Goal: Task Accomplishment & Management: Use online tool/utility

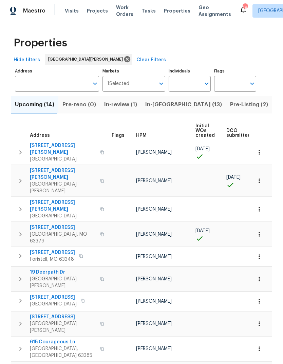
click at [74, 10] on span "Visits" at bounding box center [72, 10] width 14 height 7
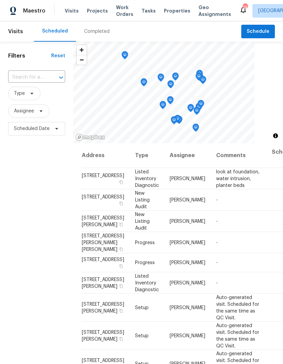
click at [103, 31] on div "Completed" at bounding box center [96, 31] width 25 height 7
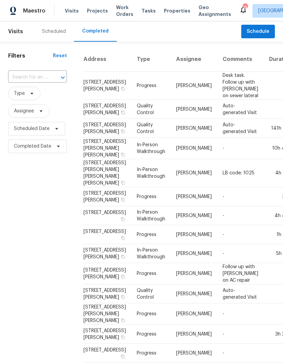
click at [58, 29] on div "Scheduled" at bounding box center [54, 31] width 24 height 7
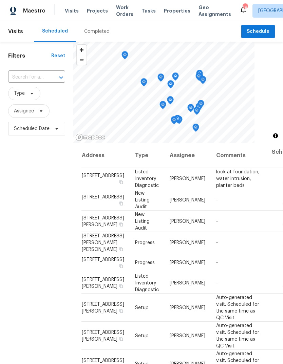
click at [66, 12] on span "Visits" at bounding box center [72, 10] width 14 height 7
click at [17, 8] on div "Maestro" at bounding box center [22, 11] width 45 height 14
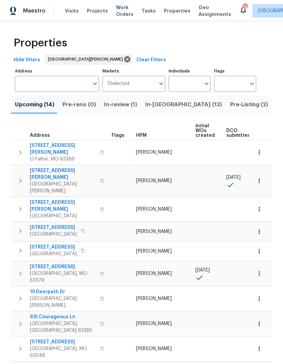
click at [72, 11] on span "Visits" at bounding box center [72, 10] width 14 height 7
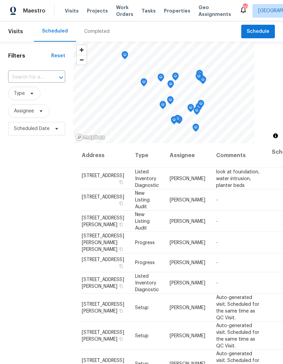
click at [168, 14] on span "Properties" at bounding box center [177, 10] width 26 height 7
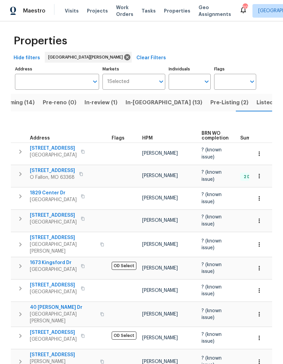
scroll to position [2, 0]
click at [149, 136] on span "HPM" at bounding box center [147, 138] width 11 height 5
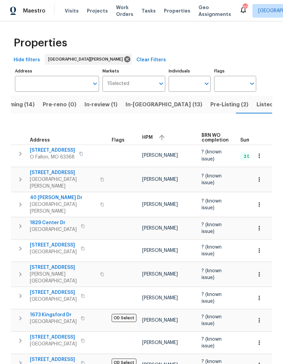
click at [152, 135] on span "HPM" at bounding box center [147, 137] width 11 height 5
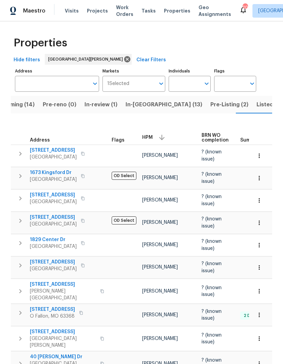
click at [80, 7] on div "Visits Projects Work Orders Tasks Properties Geo Assignments" at bounding box center [152, 11] width 174 height 14
click at [77, 7] on div "Visits Projects Work Orders Tasks Properties Geo Assignments" at bounding box center [152, 11] width 174 height 14
click at [73, 14] on span "Visits" at bounding box center [72, 10] width 14 height 7
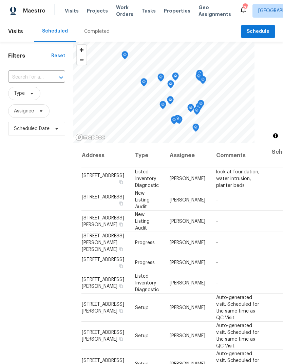
click at [97, 36] on div "Completed" at bounding box center [97, 31] width 42 height 20
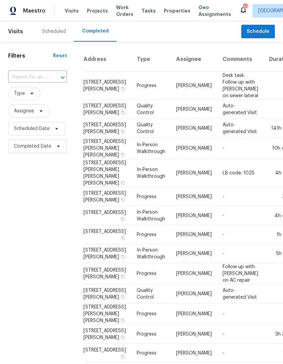
click at [174, 12] on span "Properties" at bounding box center [177, 10] width 26 height 7
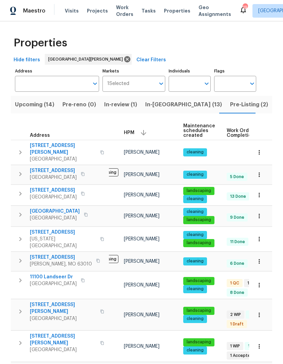
scroll to position [0, 24]
click at [40, 274] on span "11100 Landseer Dr" at bounding box center [53, 277] width 47 height 7
click at [97, 10] on span "Projects" at bounding box center [97, 10] width 21 height 7
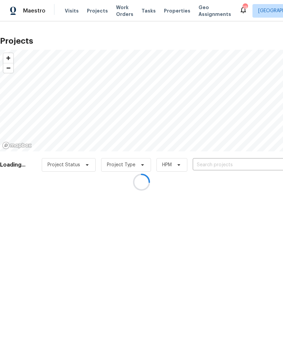
click at [240, 163] on div at bounding box center [141, 182] width 283 height 364
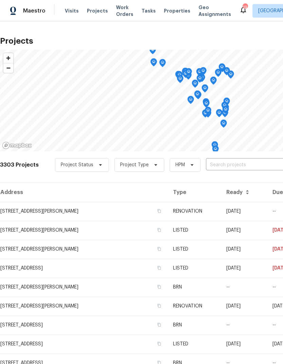
click at [251, 164] on input "text" at bounding box center [245, 165] width 78 height 11
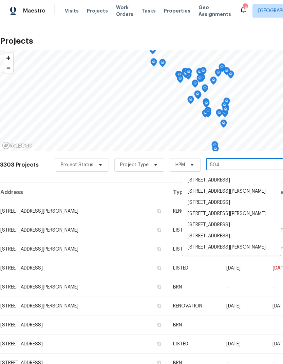
type input "5040"
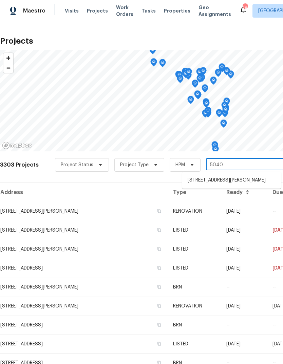
click at [247, 184] on li "5040 Parker Ave, Saint Louis, MO 63139" at bounding box center [231, 180] width 99 height 11
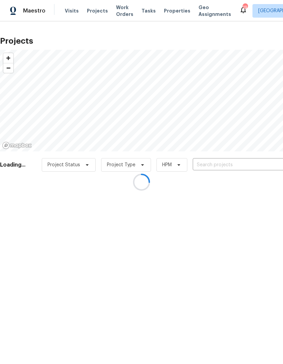
type input "5040 Parker Ave, Saint Louis, MO 63139"
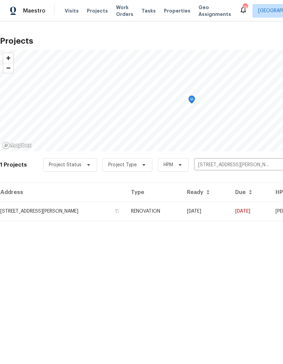
click at [218, 212] on td "08/12/25" at bounding box center [205, 211] width 48 height 19
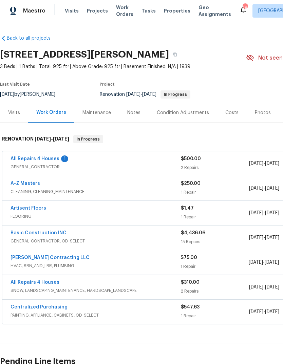
click at [56, 158] on link "All Repairs 4 Houses" at bounding box center [35, 159] width 49 height 5
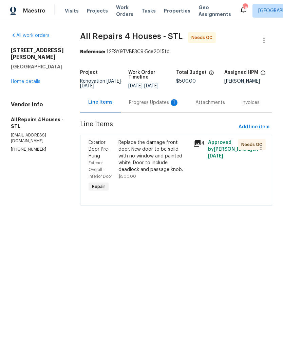
click at [201, 145] on icon at bounding box center [197, 143] width 8 height 8
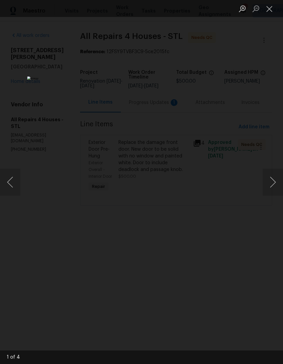
click at [270, 187] on button "Next image" at bounding box center [272, 182] width 20 height 27
click at [271, 187] on button "Next image" at bounding box center [272, 182] width 20 height 27
click at [270, 187] on button "Next image" at bounding box center [272, 182] width 20 height 27
click at [273, 187] on button "Next image" at bounding box center [272, 182] width 20 height 27
click at [271, 188] on button "Next image" at bounding box center [272, 182] width 20 height 27
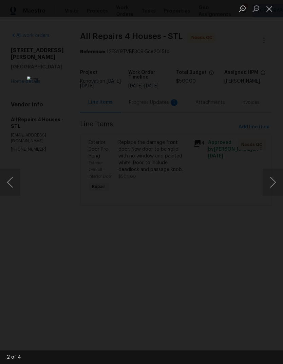
click at [271, 187] on button "Next image" at bounding box center [272, 182] width 20 height 27
click at [272, 188] on button "Next image" at bounding box center [272, 182] width 20 height 27
click at [266, 12] on button "Close lightbox" at bounding box center [269, 9] width 14 height 12
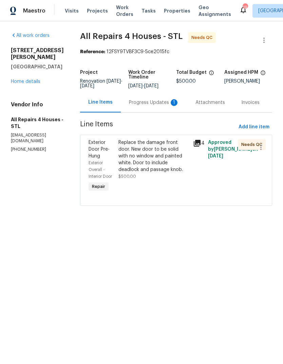
click at [160, 112] on div "Progress Updates 1" at bounding box center [154, 103] width 66 height 20
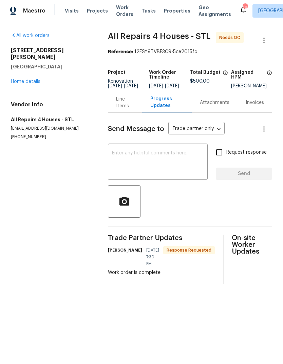
click at [169, 163] on textarea at bounding box center [158, 163] width 92 height 24
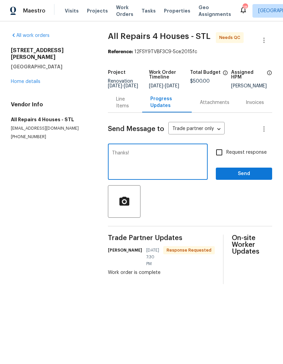
type textarea "Thanks!"
click at [257, 178] on span "Send" at bounding box center [243, 174] width 45 height 8
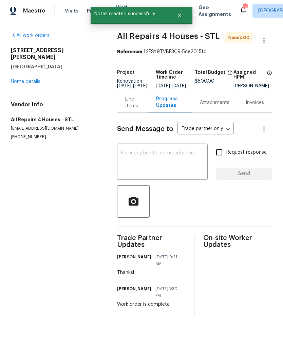
click at [40, 79] on link "Home details" at bounding box center [25, 81] width 29 height 5
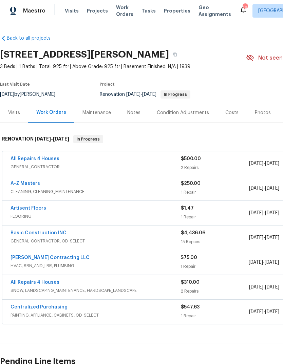
click at [32, 186] on link "A-Z Masters" at bounding box center [25, 183] width 29 height 5
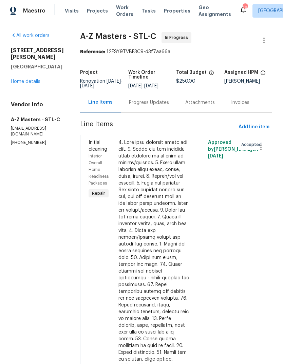
click at [135, 107] on div "Progress Updates" at bounding box center [149, 103] width 56 height 20
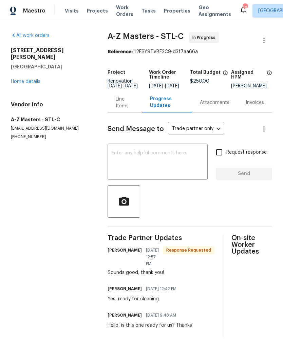
click at [31, 79] on link "Home details" at bounding box center [25, 81] width 29 height 5
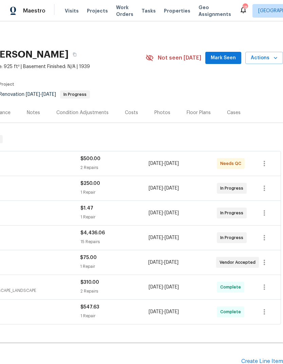
scroll to position [0, 100]
click at [225, 59] on span "Mark Seen" at bounding box center [223, 58] width 25 height 8
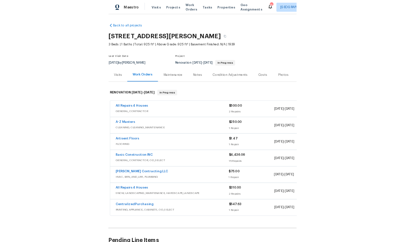
scroll to position [0, 0]
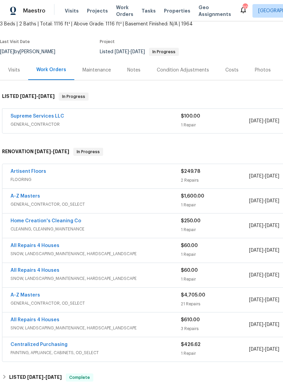
scroll to position [44, 0]
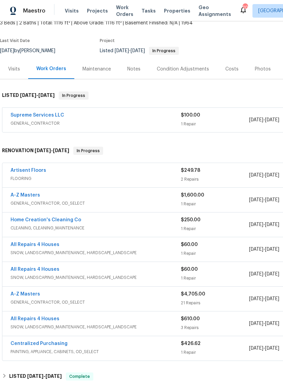
click at [37, 172] on link "Artisent Floors" at bounding box center [29, 170] width 36 height 5
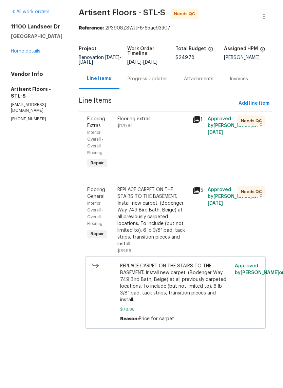
click at [163, 148] on div "Flooring extras $170.82" at bounding box center [152, 166] width 75 height 58
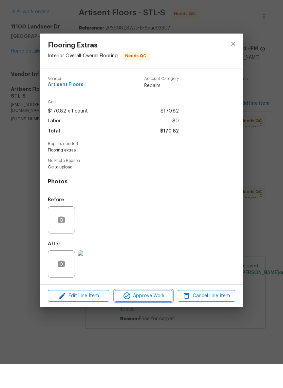
click at [163, 316] on span "Approve Work" at bounding box center [143, 320] width 53 height 8
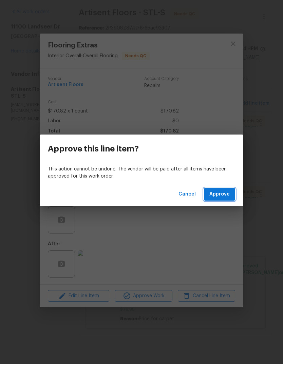
click at [232, 212] on button "Approve" at bounding box center [219, 218] width 31 height 13
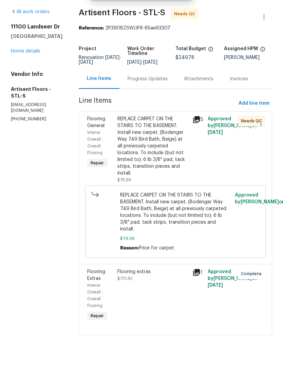
click at [166, 151] on div "REPLACE CARPET ON THE STAIRS TO THE BASEMENT. Install new carpet. (Bodenger Way…" at bounding box center [152, 169] width 71 height 61
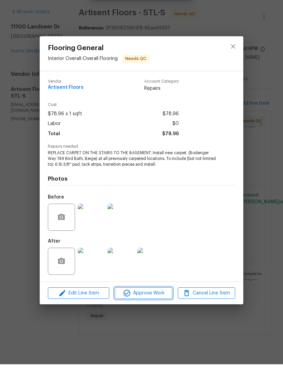
click at [159, 313] on span "Approve Work" at bounding box center [143, 317] width 53 height 8
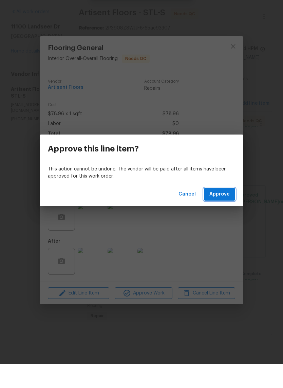
click at [227, 214] on span "Approve" at bounding box center [219, 218] width 20 height 8
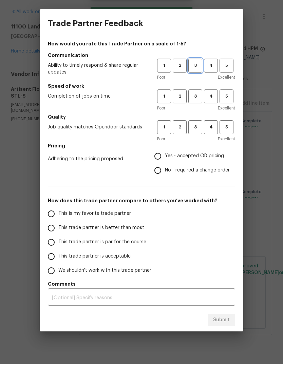
click at [190, 85] on span "3" at bounding box center [195, 89] width 13 height 8
click at [197, 116] on span "3" at bounding box center [195, 120] width 13 height 8
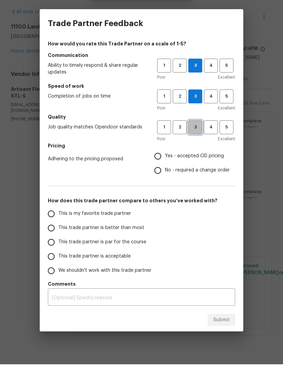
click at [198, 147] on span "3" at bounding box center [195, 151] width 13 height 8
click at [189, 176] on span "Yes - accepted OD pricing" at bounding box center [194, 179] width 59 height 7
click at [165, 173] on input "Yes - accepted OD pricing" at bounding box center [158, 180] width 14 height 14
radio input "true"
click at [133, 248] on span "This trade partner is better than most" at bounding box center [101, 251] width 86 height 7
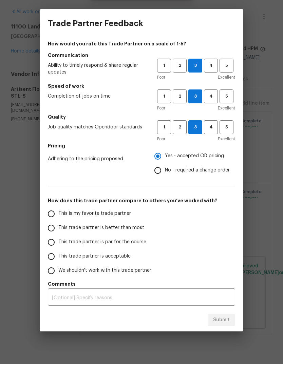
click at [58, 245] on input "This trade partner is better than most" at bounding box center [51, 252] width 14 height 14
click at [224, 340] on span "Submit" at bounding box center [221, 344] width 17 height 8
radio input "true"
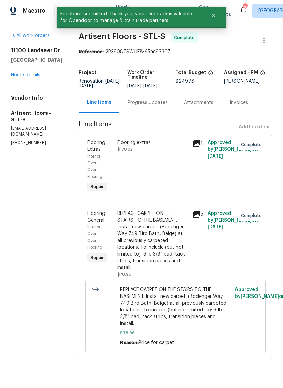
click at [26, 76] on link "Home details" at bounding box center [25, 75] width 29 height 5
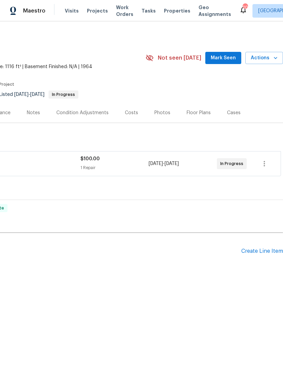
scroll to position [0, 100]
click at [222, 57] on span "Mark Seen" at bounding box center [223, 58] width 25 height 8
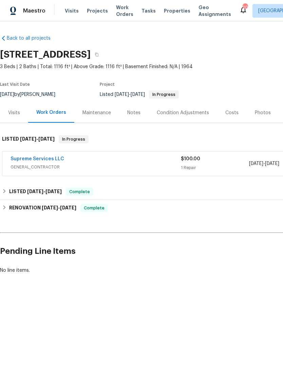
scroll to position [0, 0]
